Goal: Check status: Check status

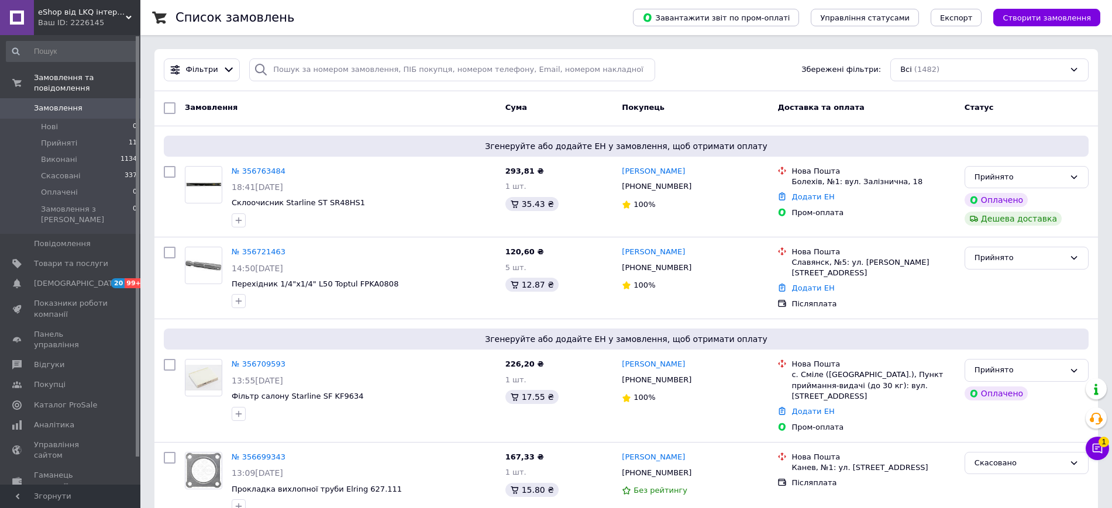
click at [58, 103] on span "Замовлення" at bounding box center [58, 108] width 49 height 11
click at [271, 71] on input "search" at bounding box center [452, 70] width 406 height 23
paste input "354192131"
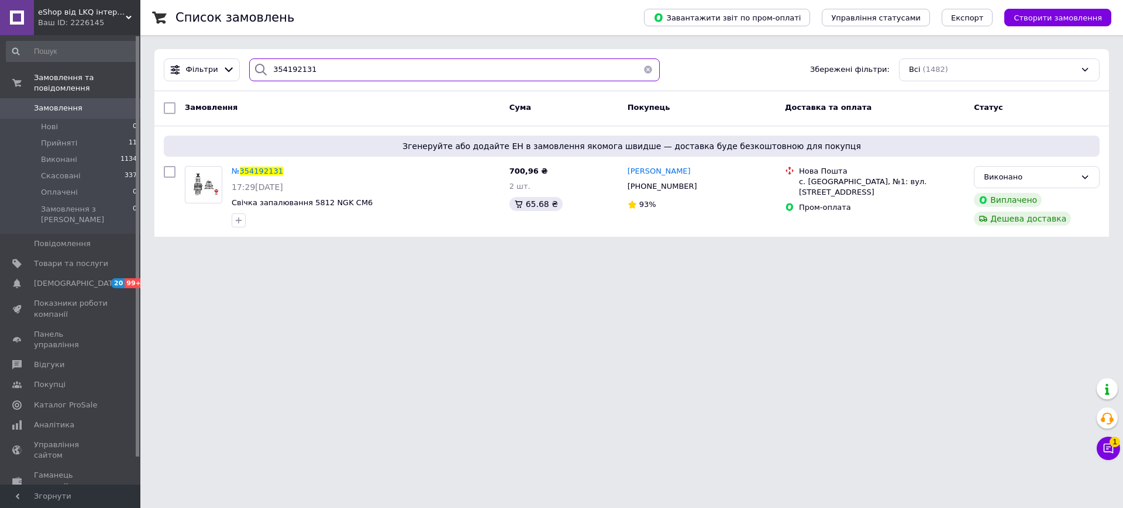
type input "354192131"
click at [270, 173] on span "354192131" at bounding box center [261, 171] width 43 height 9
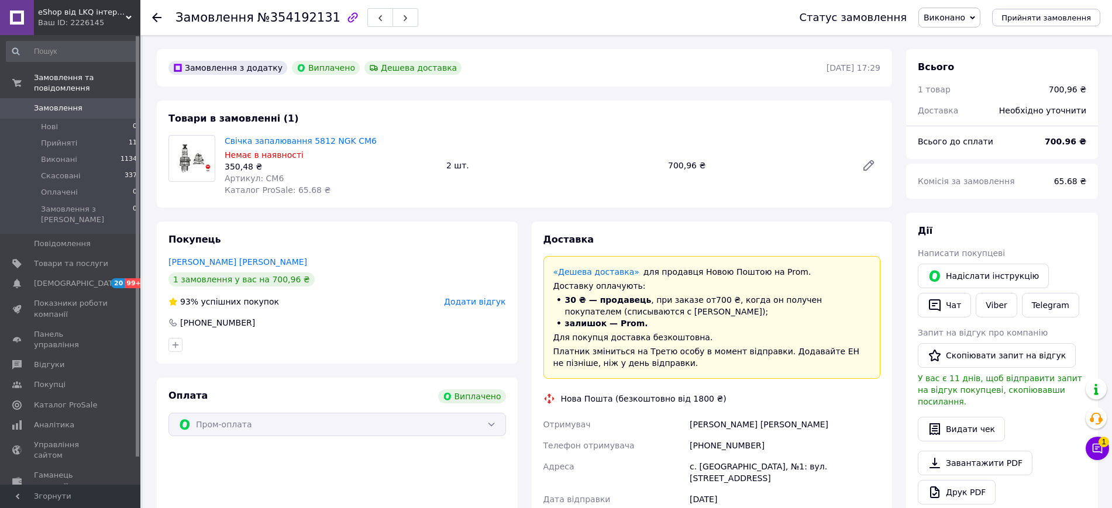
click at [552, 92] on div "Замовлення з додатку Виплачено Дешева доставка [DATE] 17:29 Товари в замовленні…" at bounding box center [524, 437] width 749 height 777
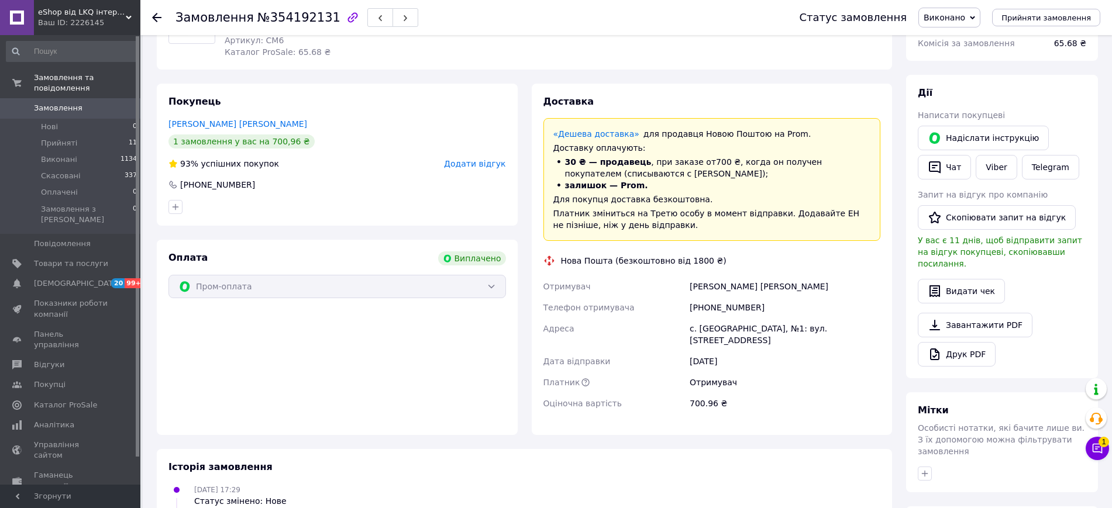
scroll to position [146, 0]
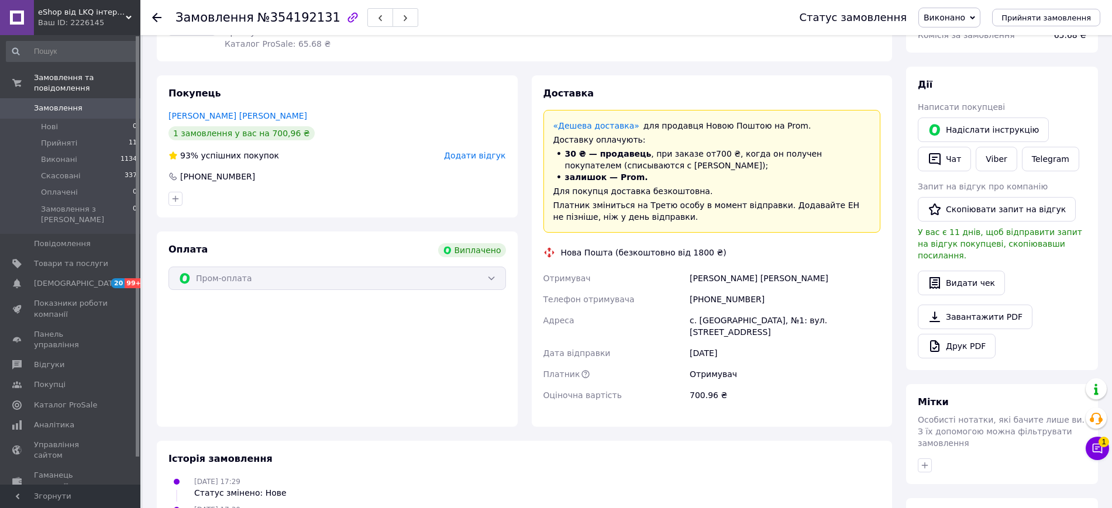
click at [713, 300] on div "[PHONE_NUMBER]" at bounding box center [784, 299] width 195 height 21
drag, startPoint x: 747, startPoint y: 300, endPoint x: 703, endPoint y: 300, distance: 43.9
click at [703, 300] on div "[PHONE_NUMBER]" at bounding box center [784, 299] width 195 height 21
copy div "0685492655"
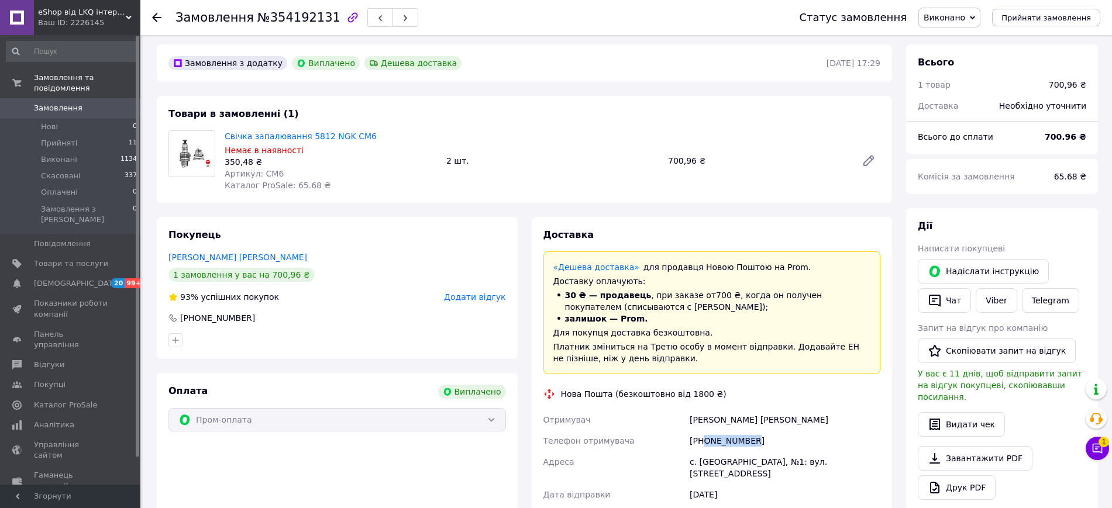
scroll to position [0, 0]
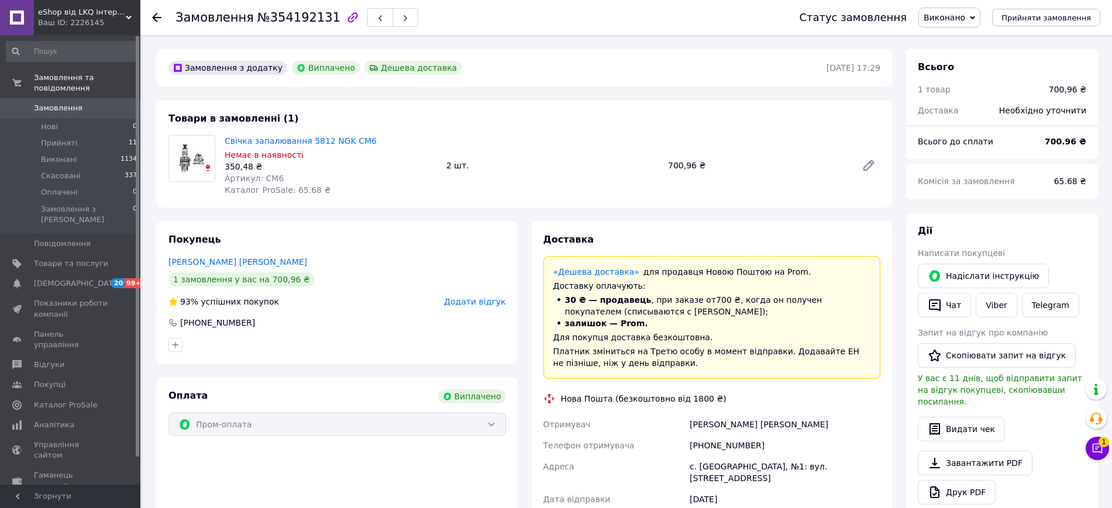
click at [152, 16] on div "Замовлення №354192131 Статус замовлення Виконано Прийнято Скасовано Оплачено Пр…" at bounding box center [626, 17] width 972 height 35
click at [159, 17] on use at bounding box center [156, 17] width 9 height 9
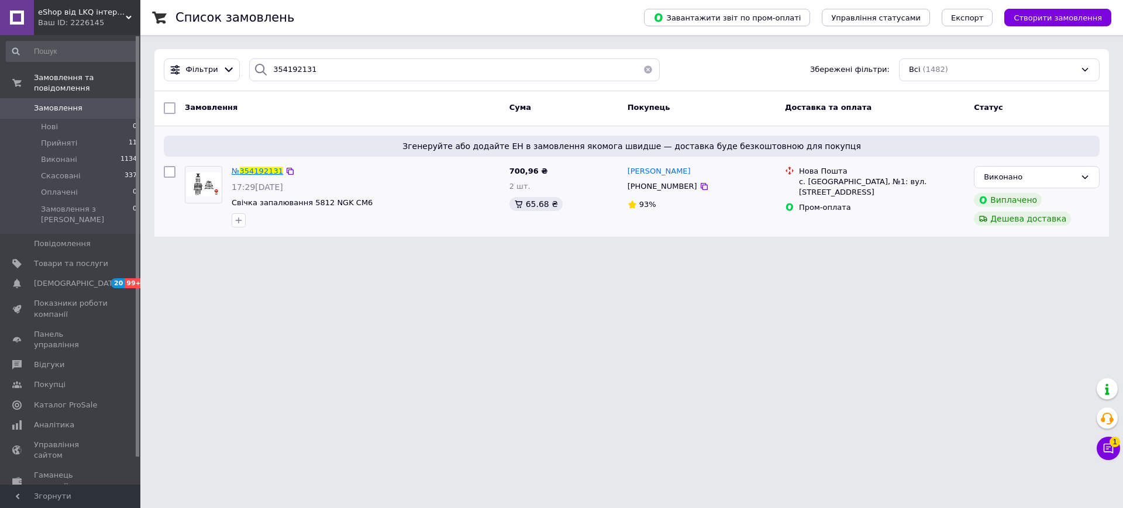
click at [256, 172] on span "354192131" at bounding box center [261, 171] width 43 height 9
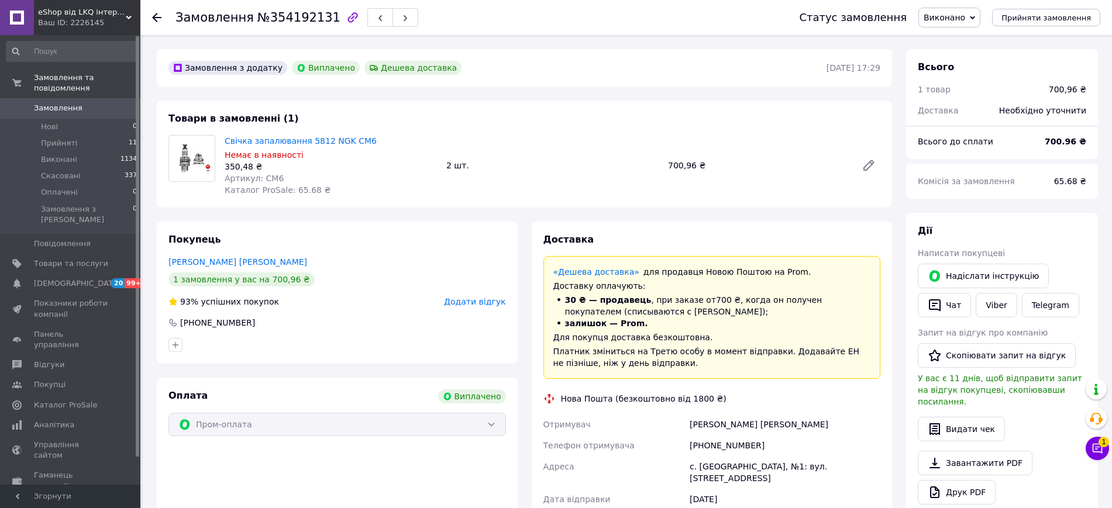
click at [156, 15] on icon at bounding box center [156, 17] width 9 height 9
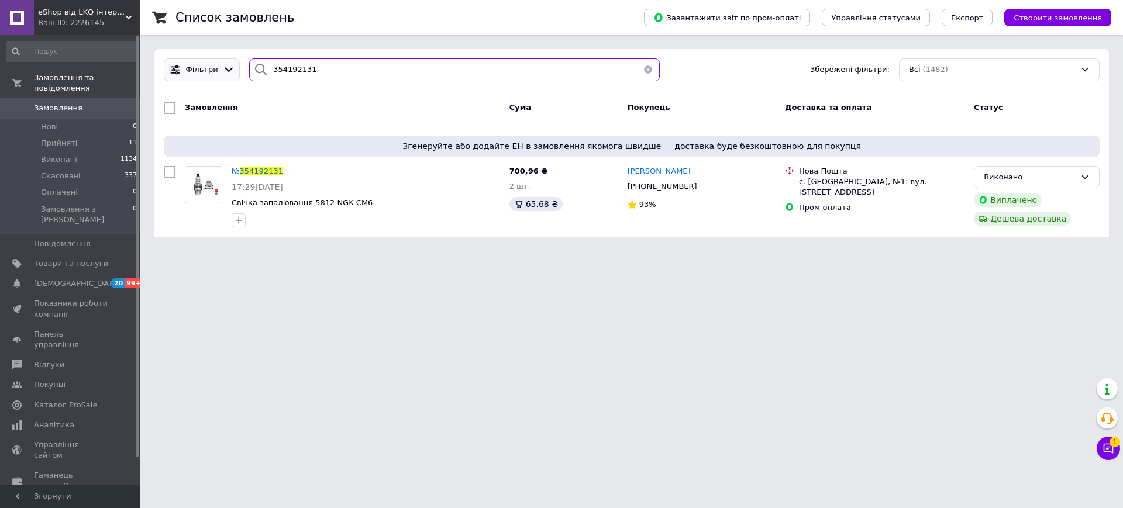
drag, startPoint x: 322, startPoint y: 66, endPoint x: 233, endPoint y: 65, distance: 88.9
click at [233, 65] on div "Фільтри 354192131 Збережені фільтри: Всі (1482)" at bounding box center [631, 70] width 945 height 23
paste input "214910"
type input "354214910"
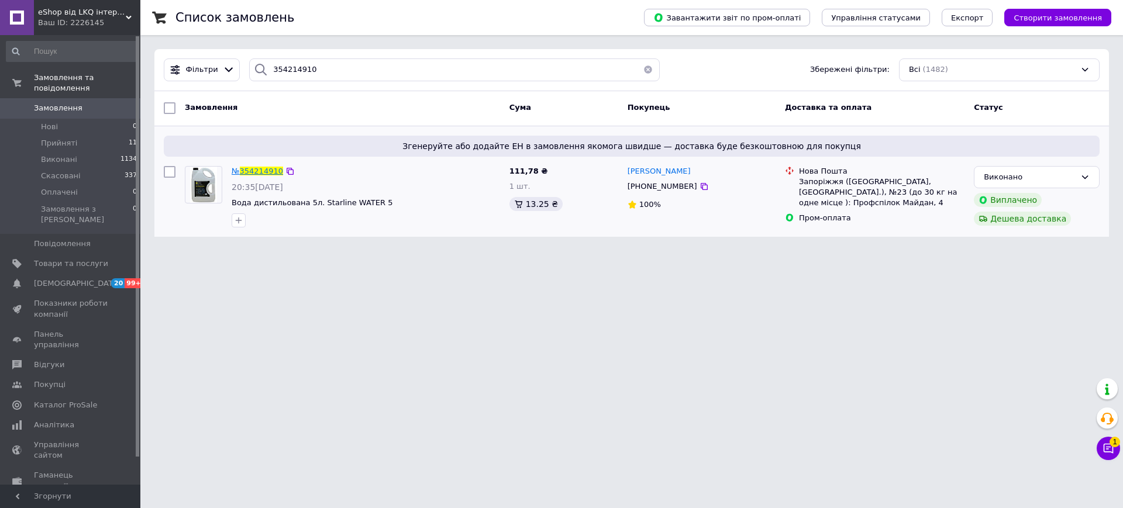
click at [275, 174] on span "354214910" at bounding box center [261, 171] width 43 height 9
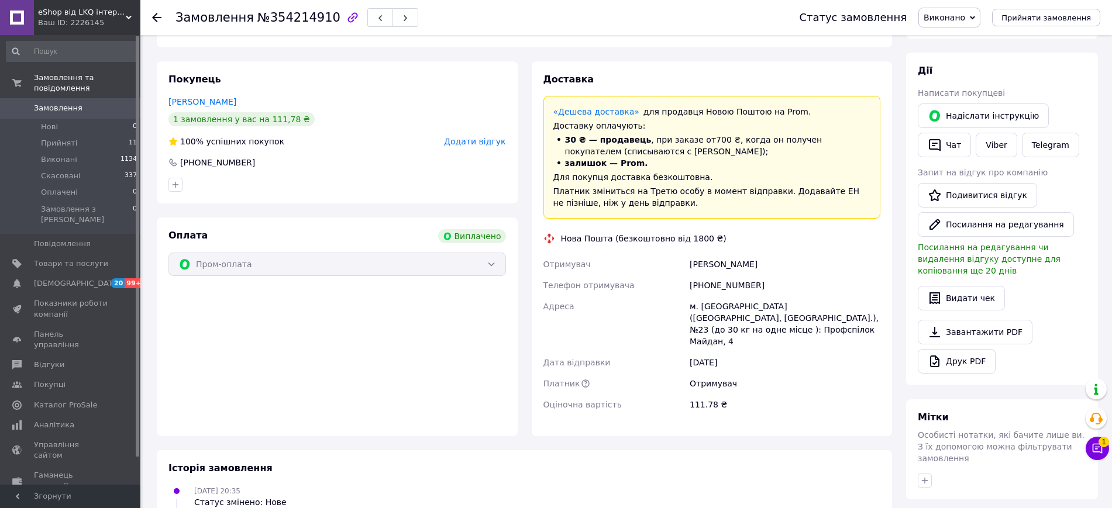
scroll to position [152, 0]
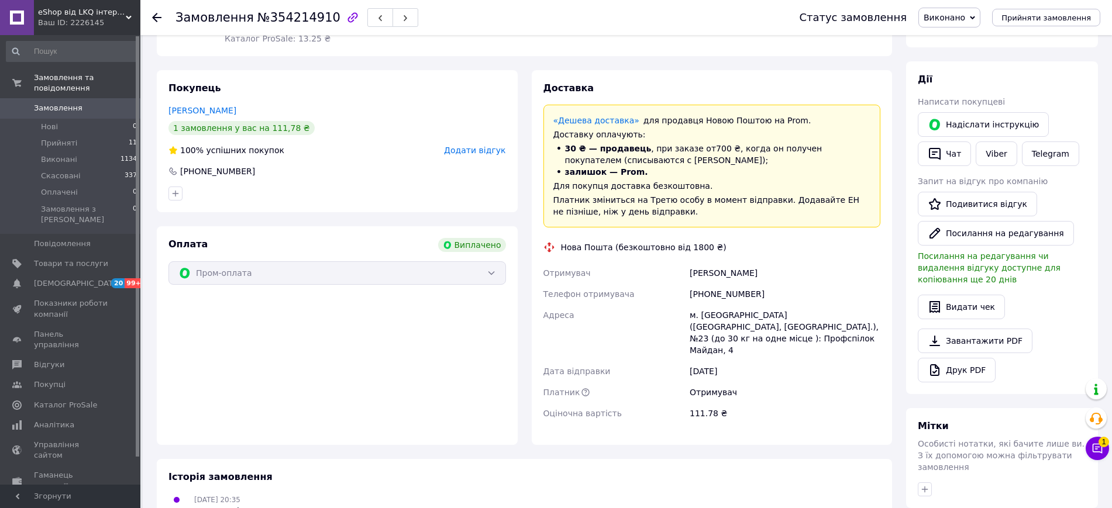
click at [715, 293] on div "[PHONE_NUMBER]" at bounding box center [784, 294] width 195 height 21
drag, startPoint x: 751, startPoint y: 295, endPoint x: 706, endPoint y: 297, distance: 45.6
click at [706, 297] on div "[PHONE_NUMBER]" at bounding box center [784, 294] width 195 height 21
copy div "0984231107"
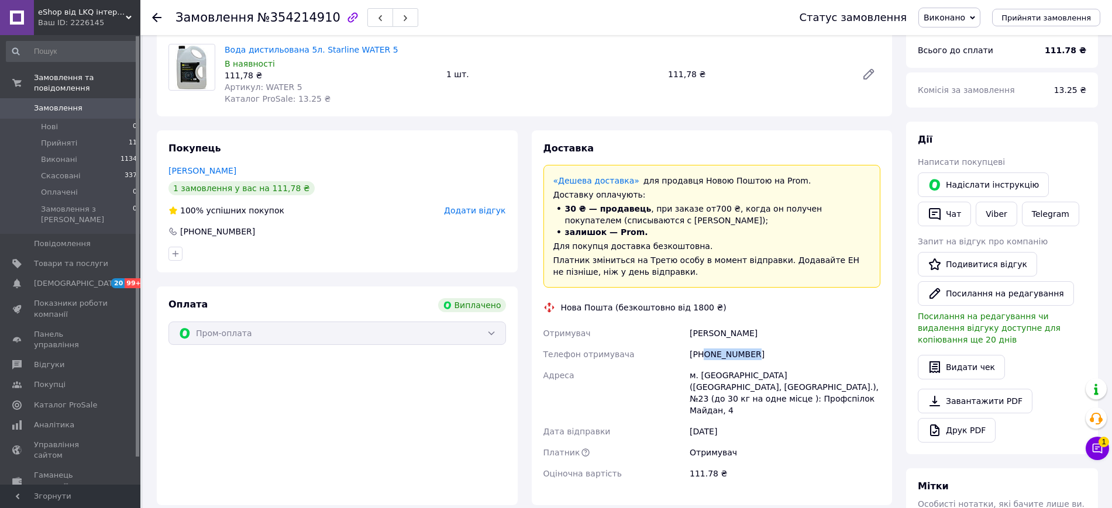
scroll to position [0, 0]
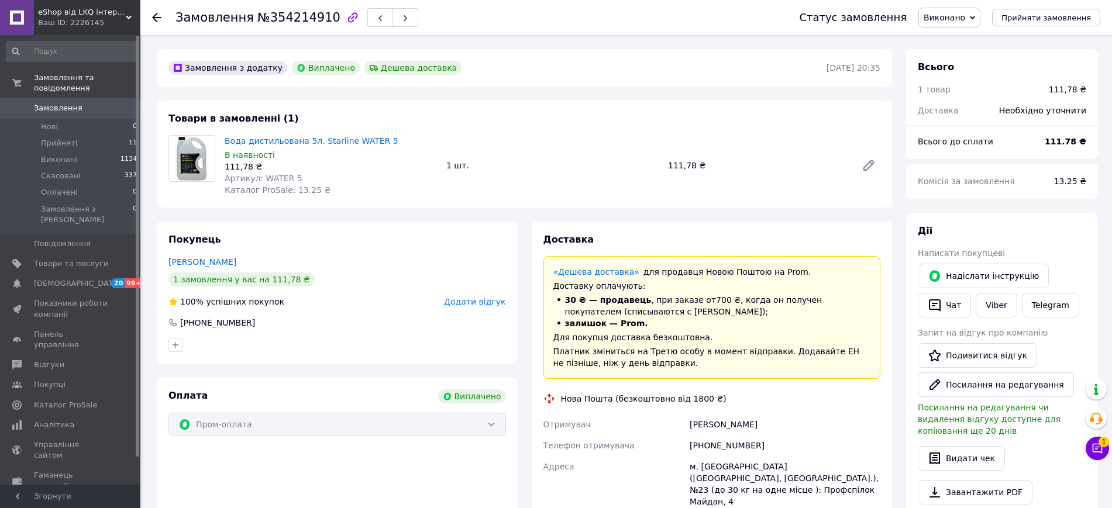
click at [158, 20] on icon at bounding box center [156, 17] width 9 height 9
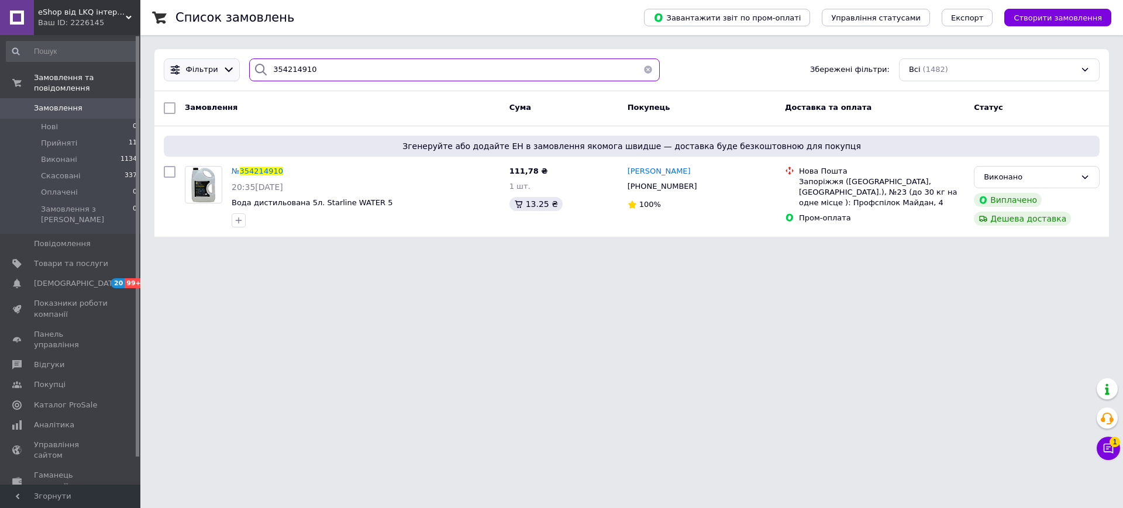
drag, startPoint x: 321, startPoint y: 67, endPoint x: 230, endPoint y: 67, distance: 91.3
click at [230, 67] on div "Фільтри 354214910 Збережені фільтри: Всі (1482)" at bounding box center [631, 70] width 945 height 23
paste input "91534"
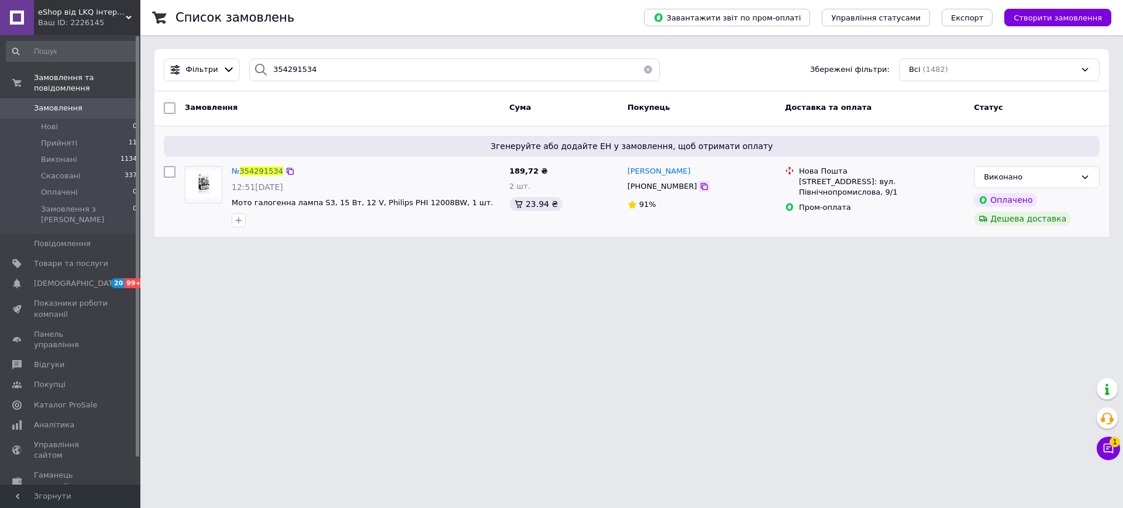
click at [700, 189] on icon at bounding box center [704, 186] width 9 height 9
drag, startPoint x: 319, startPoint y: 67, endPoint x: 251, endPoint y: 60, distance: 68.2
click at [251, 60] on div "354291534" at bounding box center [454, 70] width 411 height 23
paste input "335536"
type input "354335536"
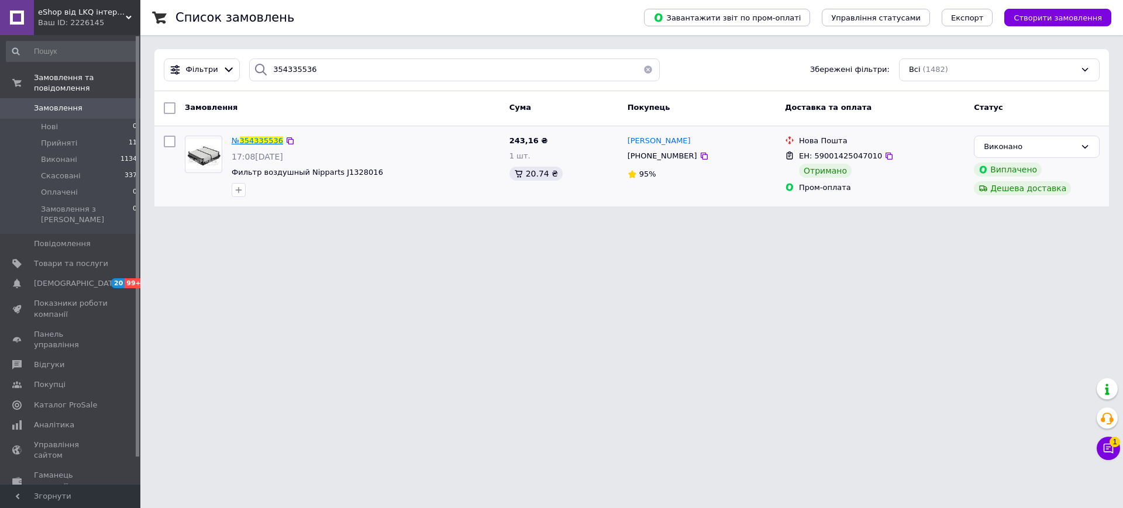
click at [257, 143] on span "354335536" at bounding box center [261, 140] width 43 height 9
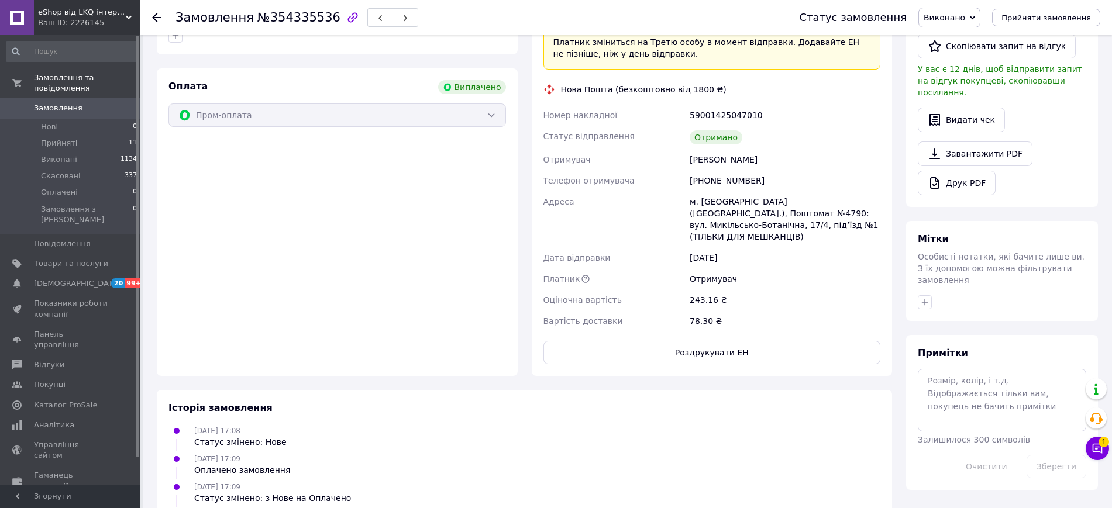
scroll to position [225, 0]
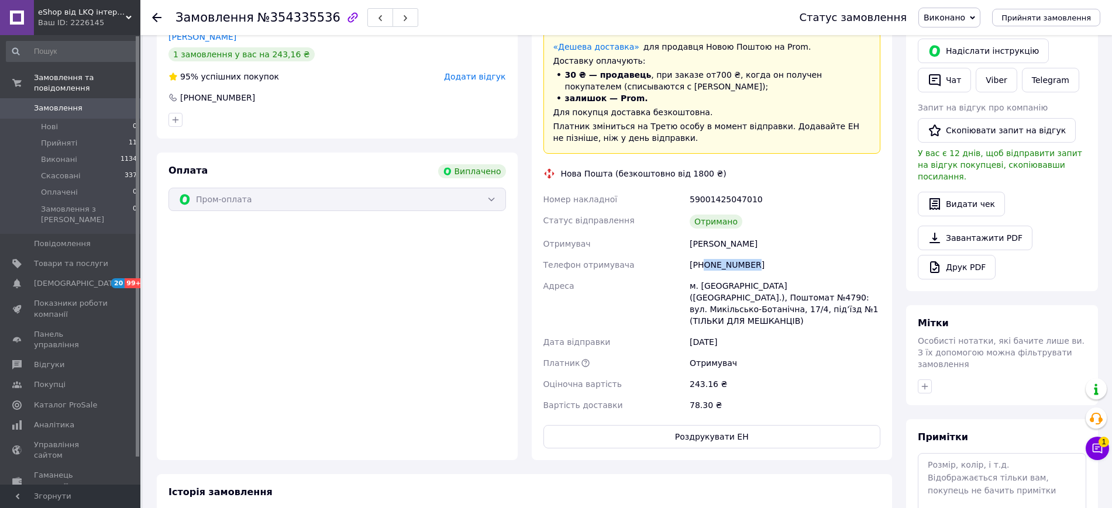
drag, startPoint x: 754, startPoint y: 261, endPoint x: 703, endPoint y: 265, distance: 50.5
click at [703, 265] on div "[PHONE_NUMBER]" at bounding box center [784, 264] width 195 height 21
copy div "0979116000"
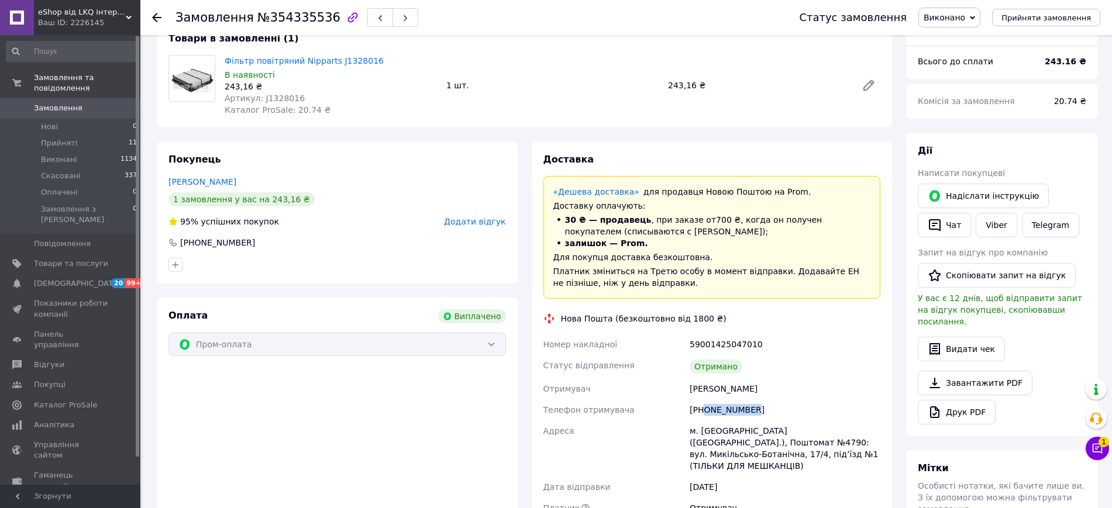
scroll to position [0, 0]
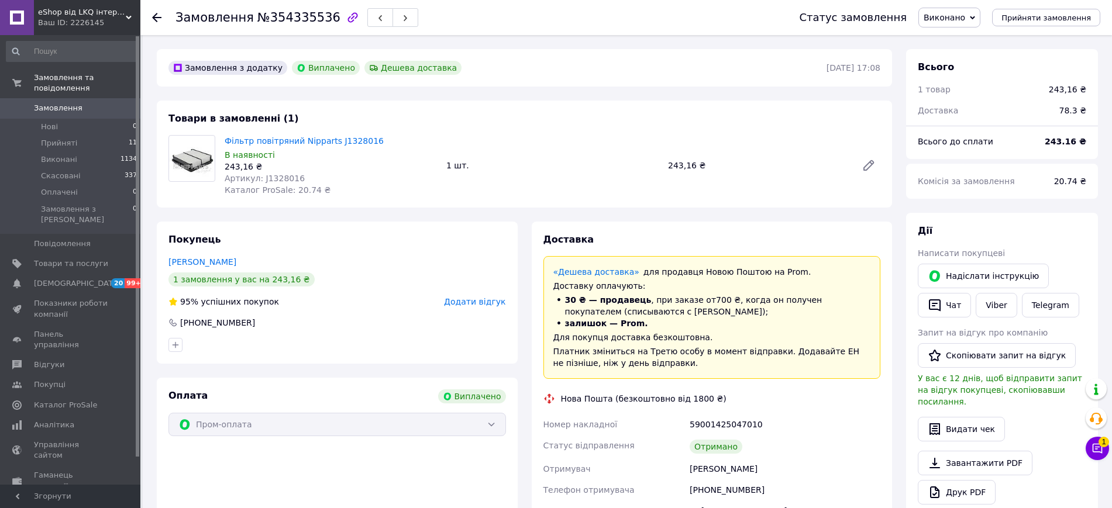
click at [149, 16] on div "Замовлення №354335536 Статус замовлення Виконано Прийнято Скасовано Оплачено Пр…" at bounding box center [626, 17] width 972 height 35
click at [154, 19] on use at bounding box center [156, 17] width 9 height 9
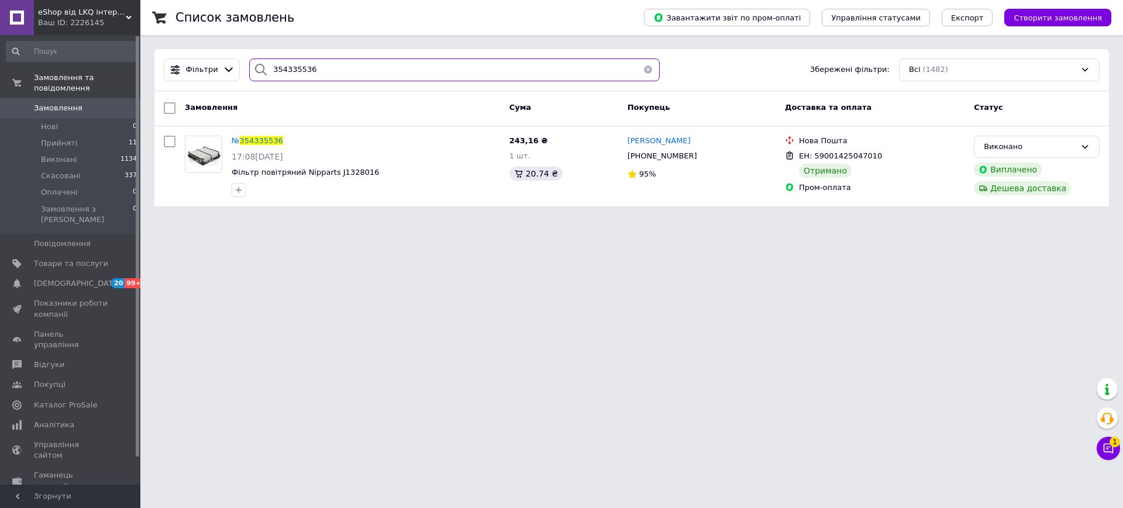
drag, startPoint x: 328, startPoint y: 65, endPoint x: 228, endPoint y: 57, distance: 100.4
click at [228, 57] on div "Фільтри 354335536 Збережені фільтри: Всі (1482)" at bounding box center [631, 70] width 955 height 42
paste input "3346229"
type input "353346229"
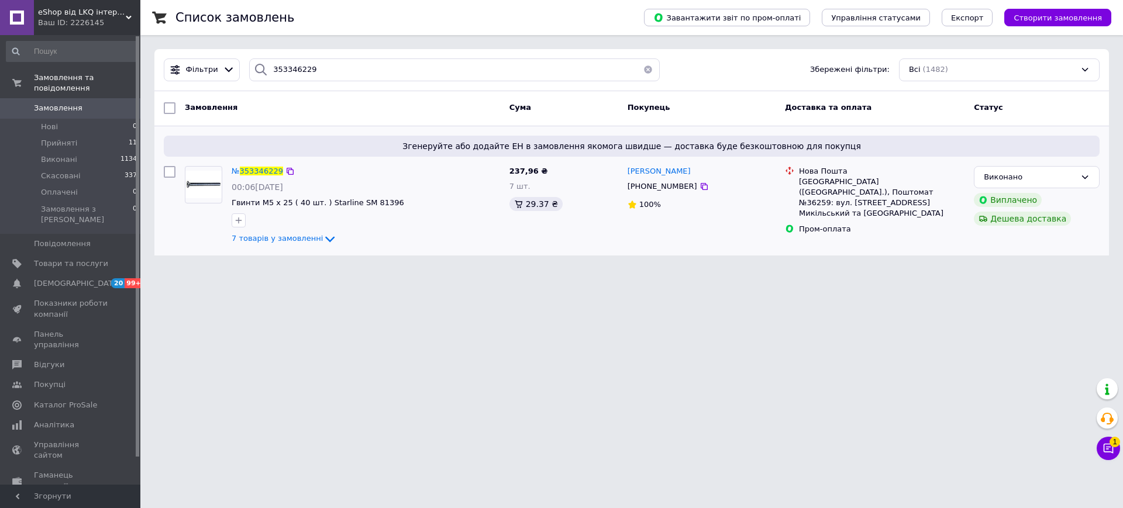
click at [257, 177] on div "№ 353346229" at bounding box center [257, 171] width 54 height 13
click at [257, 171] on span "353346229" at bounding box center [261, 171] width 43 height 9
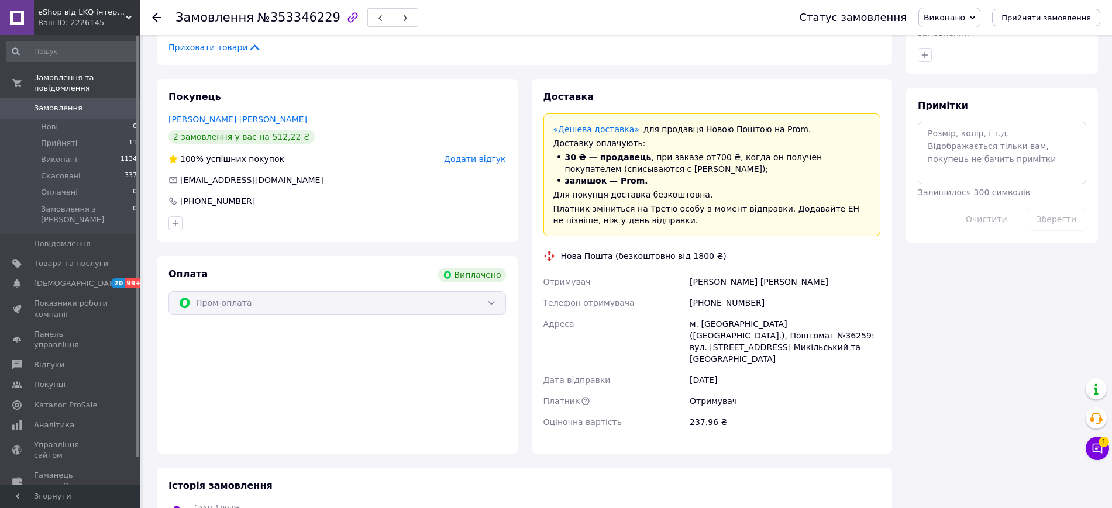
scroll to position [785, 0]
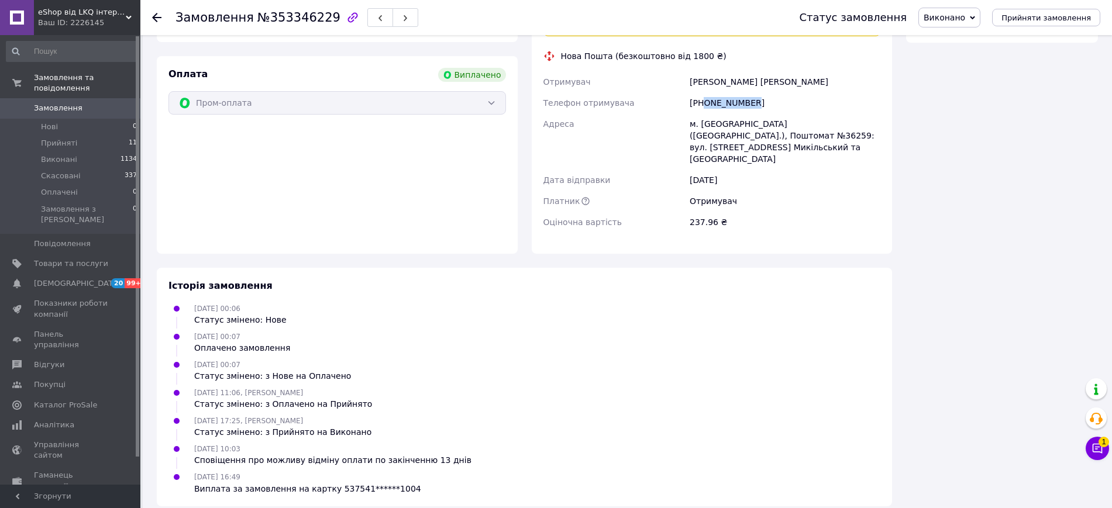
drag, startPoint x: 750, startPoint y: 99, endPoint x: 706, endPoint y: 112, distance: 46.1
click at [706, 112] on div "[PHONE_NUMBER]" at bounding box center [784, 102] width 195 height 21
copy div "0973647414"
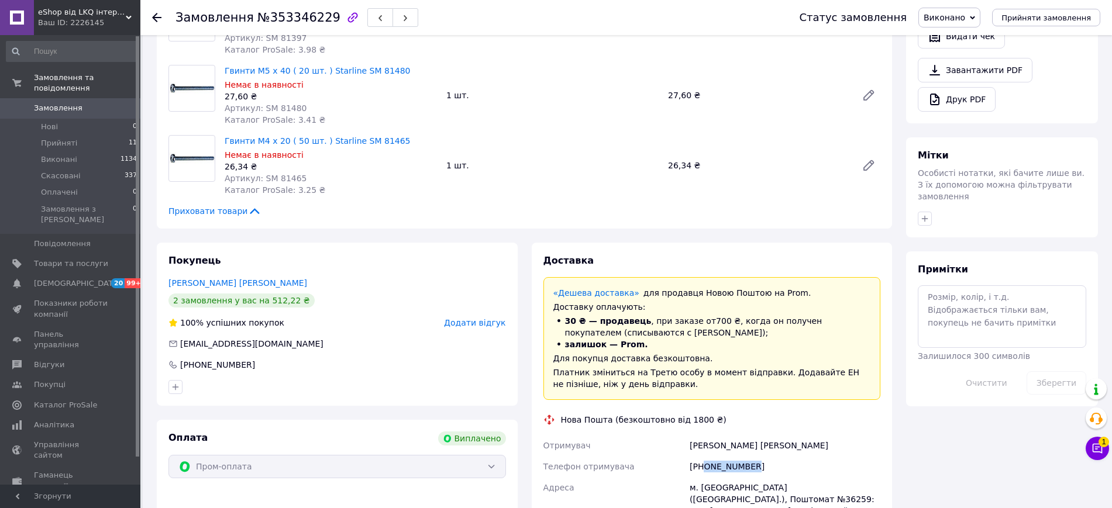
scroll to position [419, 0]
click at [160, 18] on icon at bounding box center [156, 17] width 9 height 9
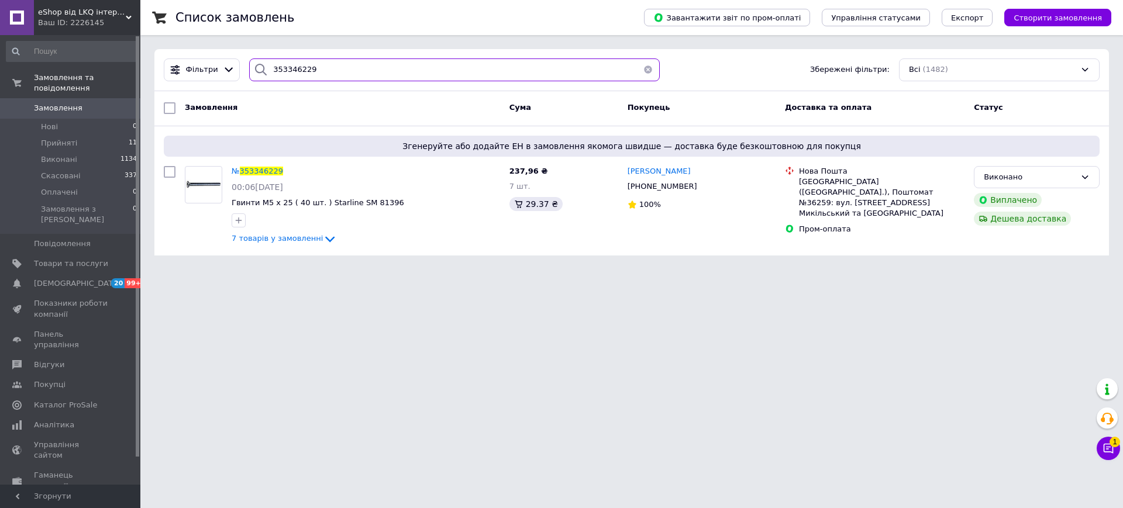
drag, startPoint x: 331, startPoint y: 70, endPoint x: 231, endPoint y: 56, distance: 100.9
click at [231, 56] on div "Фільтри 353346229 Збережені фільтри: Всі (1482)" at bounding box center [631, 70] width 955 height 42
paste input "4291534"
type input "354291534"
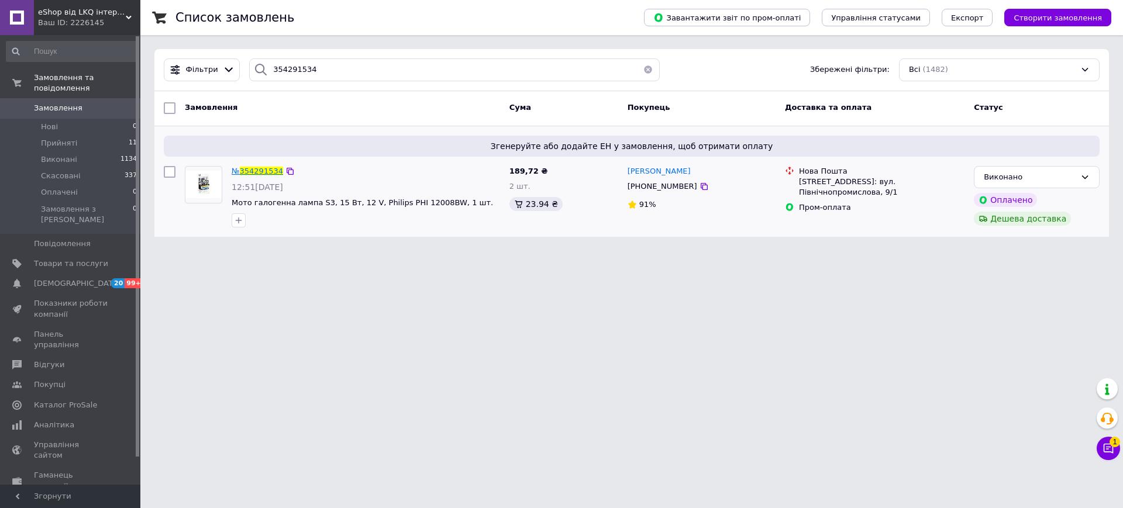
click at [260, 173] on span "354291534" at bounding box center [261, 171] width 43 height 9
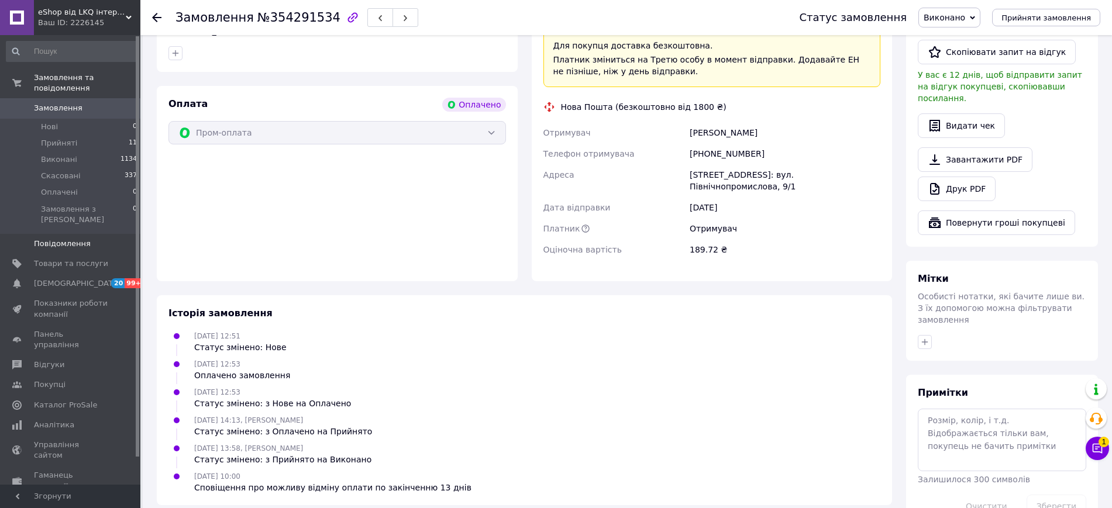
scroll to position [560, 0]
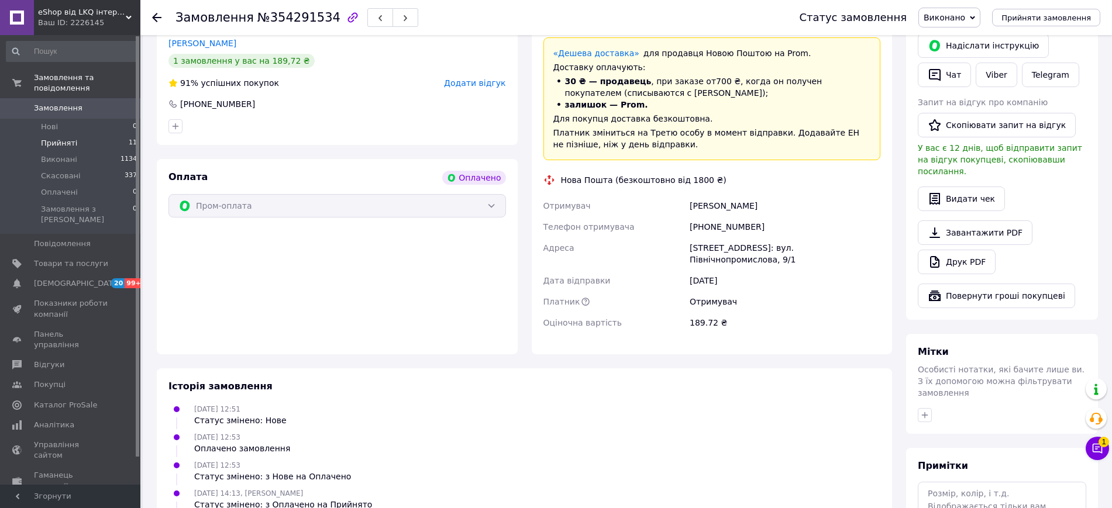
click at [68, 138] on span "Прийняті" at bounding box center [59, 143] width 36 height 11
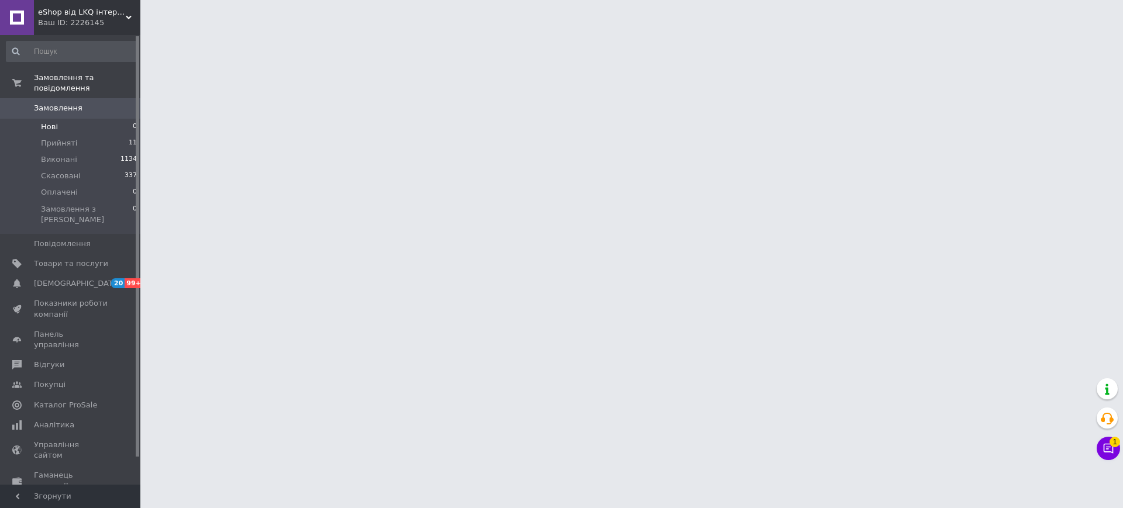
click at [64, 119] on li "Нові 0" at bounding box center [72, 127] width 144 height 16
